Goal: Task Accomplishment & Management: Use online tool/utility

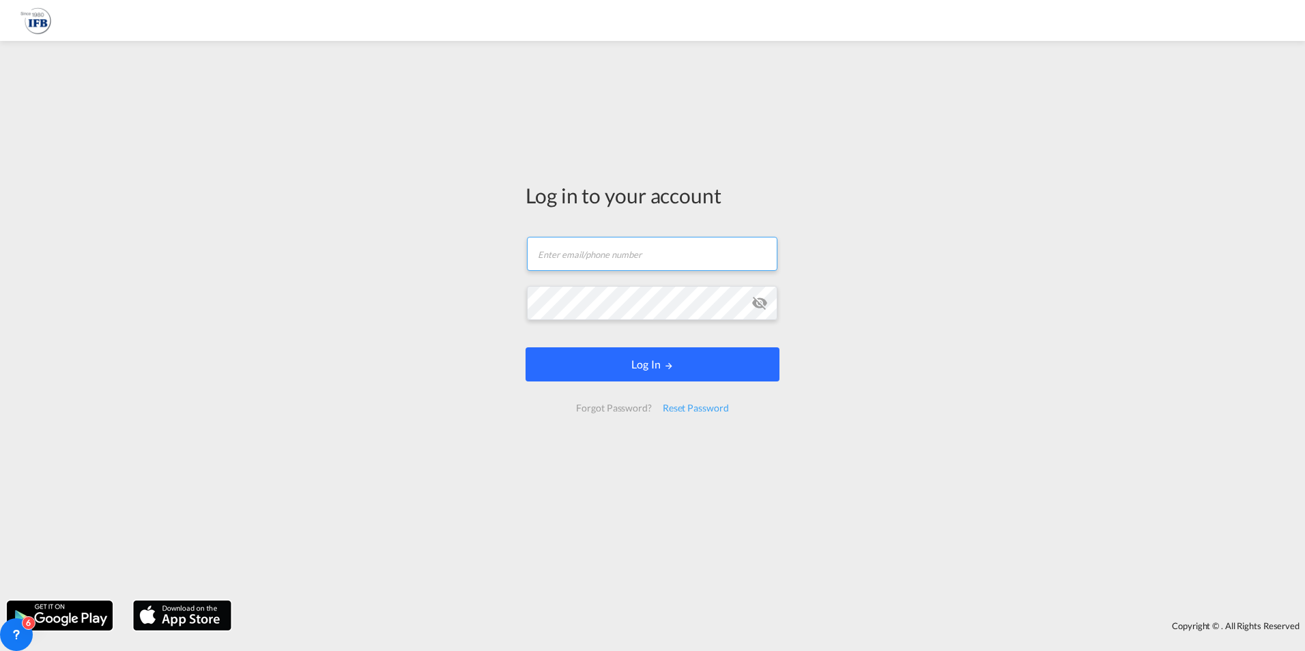
type input "[DOMAIN_NAME][EMAIL_ADDRESS][PERSON_NAME][DOMAIN_NAME]"
click at [633, 367] on button "Log In" at bounding box center [653, 365] width 254 height 34
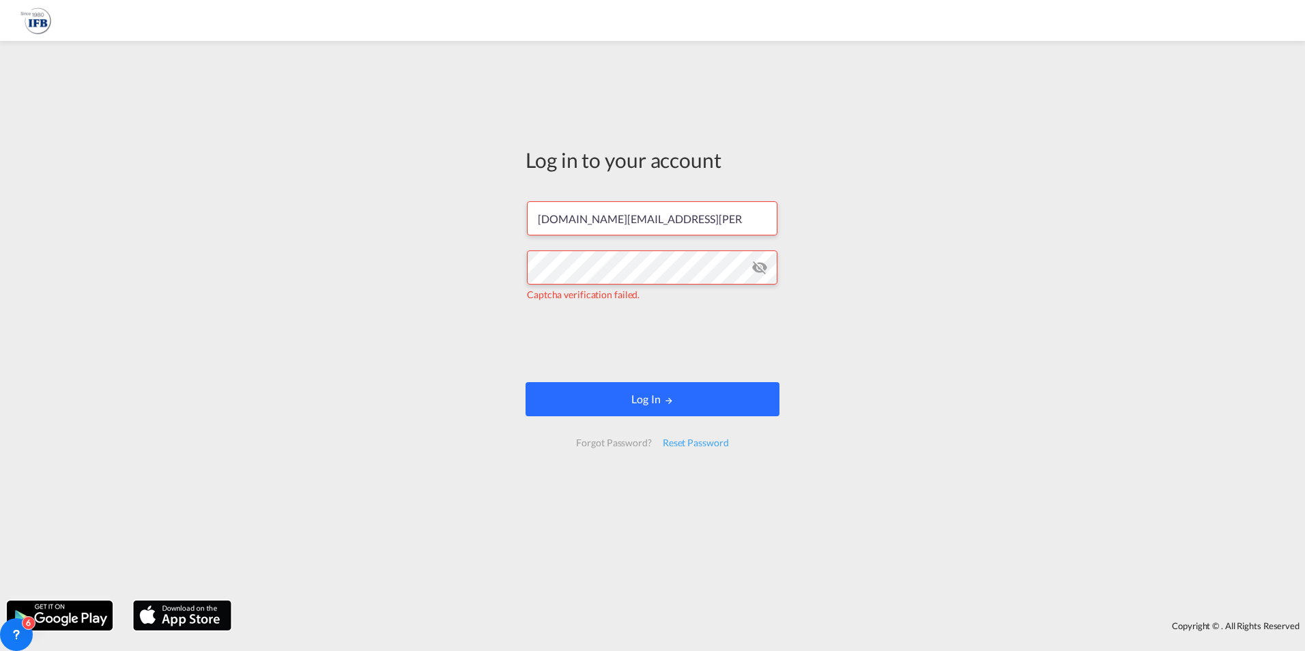
click at [655, 405] on button "Log In" at bounding box center [653, 399] width 254 height 34
